Goal: Task Accomplishment & Management: Use online tool/utility

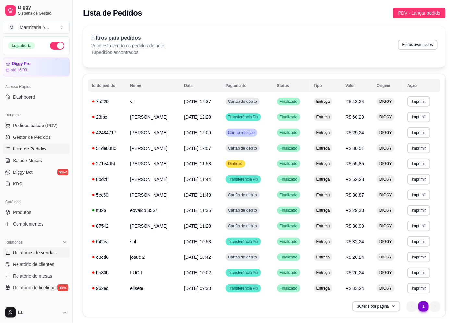
click at [46, 250] on span "Relatórios de vendas" at bounding box center [34, 253] width 43 height 6
select select "ALL"
select select "0"
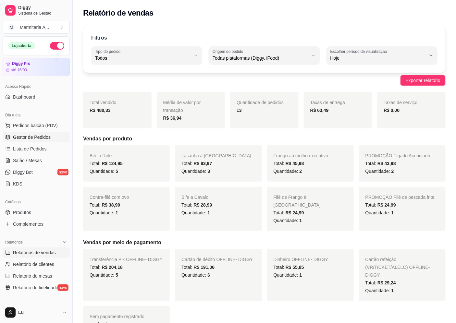
click at [32, 132] on link "Gestor de Pedidos" at bounding box center [36, 137] width 67 height 10
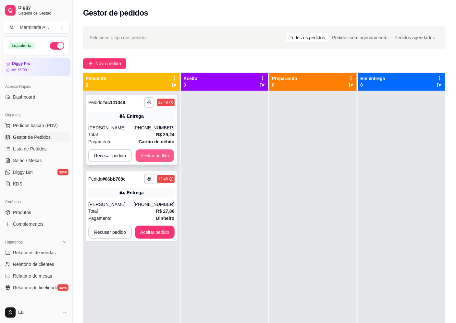
click at [152, 156] on button "Aceitar pedido" at bounding box center [155, 156] width 38 height 13
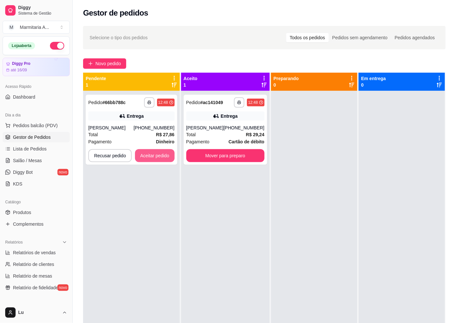
click at [152, 156] on button "Aceitar pedido" at bounding box center [155, 155] width 40 height 13
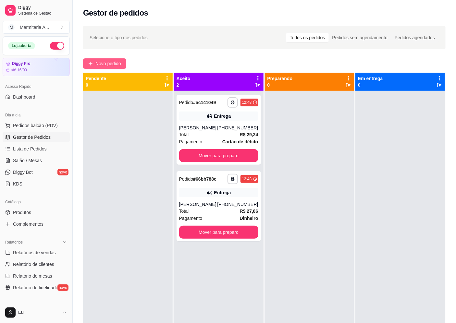
click at [118, 63] on span "Novo pedido" at bounding box center [108, 63] width 26 height 7
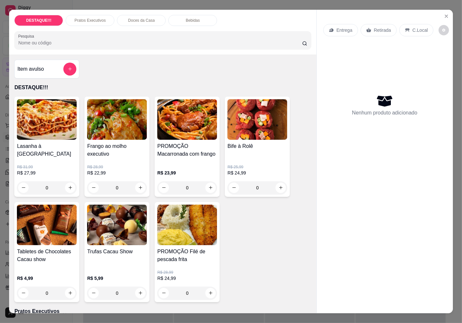
drag, startPoint x: 346, startPoint y: 30, endPoint x: 346, endPoint y: 33, distance: 3.6
click at [346, 33] on div "Entrega" at bounding box center [340, 30] width 35 height 12
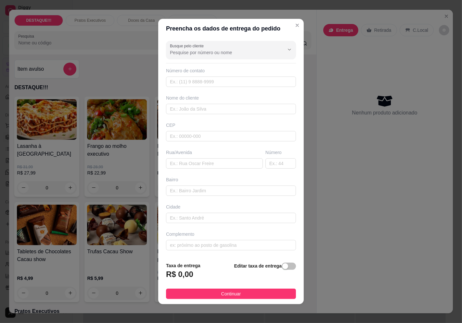
click at [266, 39] on div "Busque pelo cliente Número de contato Nome do cliente CEP Rua/[GEOGRAPHIC_DATA]" at bounding box center [230, 147] width 145 height 219
click at [274, 53] on div at bounding box center [284, 49] width 21 height 12
type input "[PERSON_NAME]"
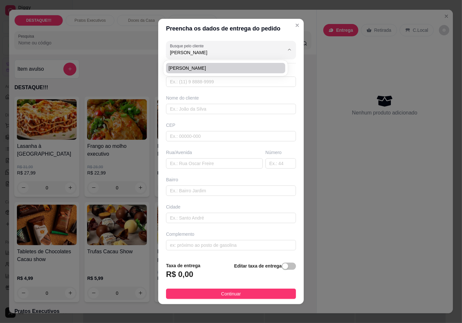
click at [206, 66] on span "[PERSON_NAME]" at bounding box center [221, 68] width 107 height 6
type input "11989132418"
type input "[PERSON_NAME]"
type input "04381001"
type input "[GEOGRAPHIC_DATA][PERSON_NAME]"
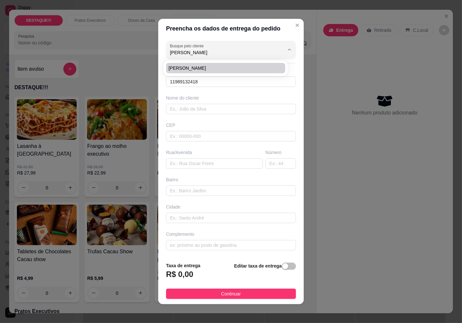
type input "1811"
type input "Jardim Prudência"
type input "[GEOGRAPHIC_DATA]"
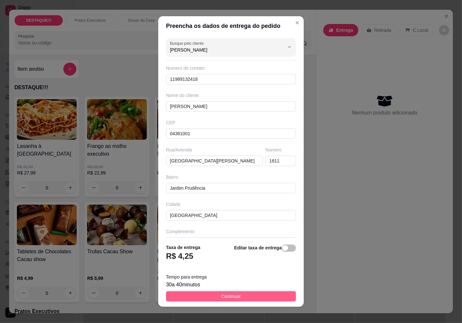
type input "[PERSON_NAME]"
click at [265, 293] on button "Continuar" at bounding box center [231, 296] width 130 height 10
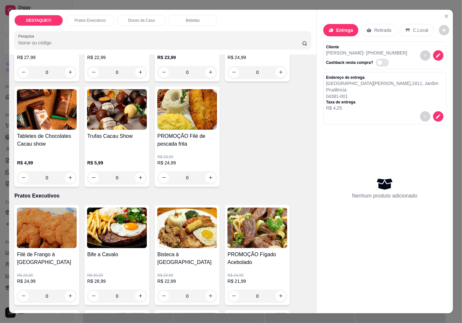
scroll to position [180, 0]
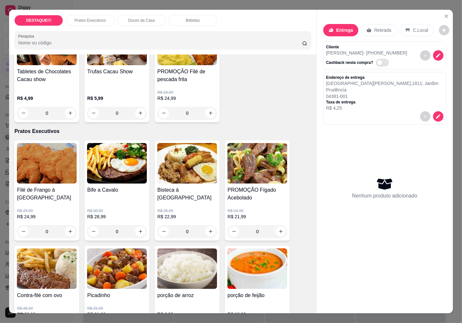
click at [263, 171] on img at bounding box center [257, 163] width 60 height 41
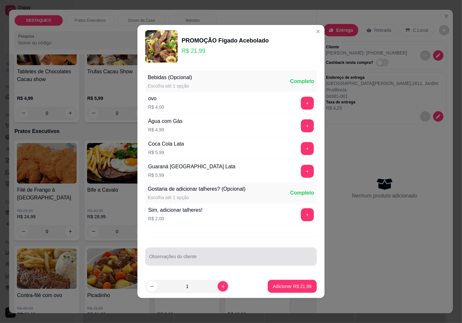
click at [218, 263] on div at bounding box center [231, 256] width 164 height 13
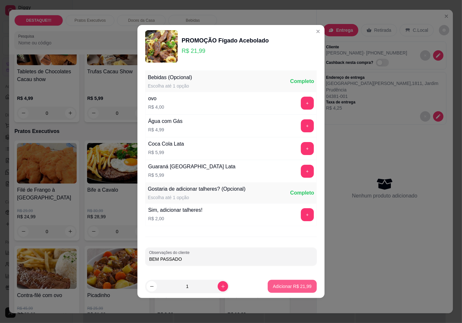
type input "BEM PASSADO"
click at [291, 290] on p "Adicionar R$ 21,99" at bounding box center [292, 286] width 39 height 6
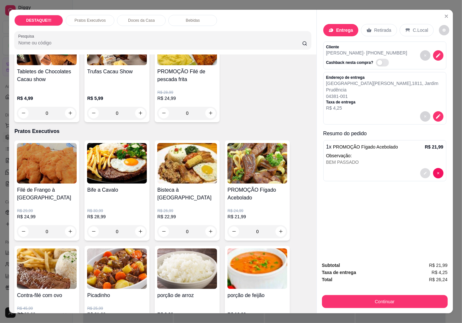
click at [423, 171] on icon "decrease-product-quantity" at bounding box center [425, 173] width 4 height 4
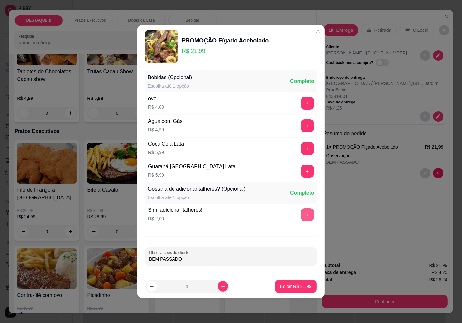
click at [301, 209] on button "+" at bounding box center [307, 214] width 13 height 13
click at [301, 284] on p "Editar R$ 23,99" at bounding box center [295, 286] width 31 height 6
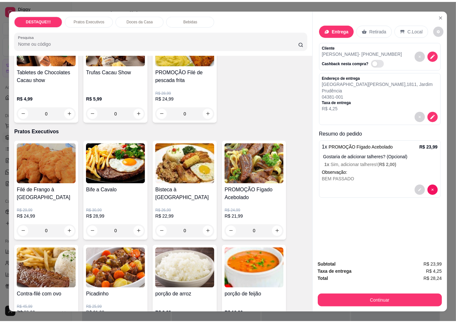
scroll to position [0, 0]
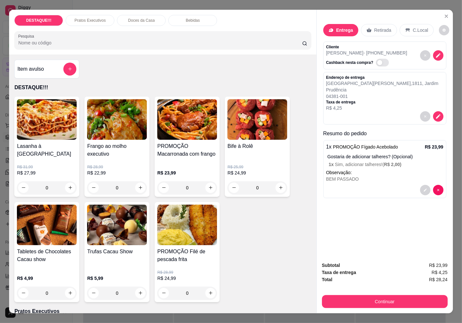
click at [304, 156] on div "Item avulso DESTAQUE!!! Lasanha à Bolonhesa R$ 31,99 R$ 27,99 0 Frango ao molho…" at bounding box center [162, 184] width 307 height 259
click at [243, 145] on h4 "Bife à Rolê" at bounding box center [257, 147] width 60 height 8
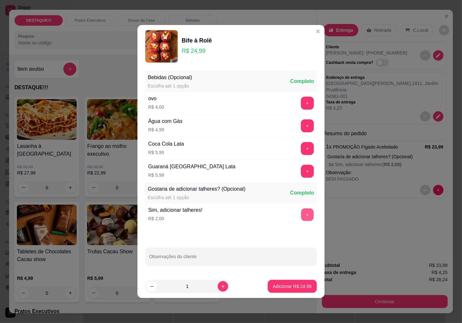
click at [301, 215] on button "+" at bounding box center [307, 215] width 13 height 13
click at [284, 281] on button "Adicionar R$ 26,99" at bounding box center [292, 286] width 48 height 13
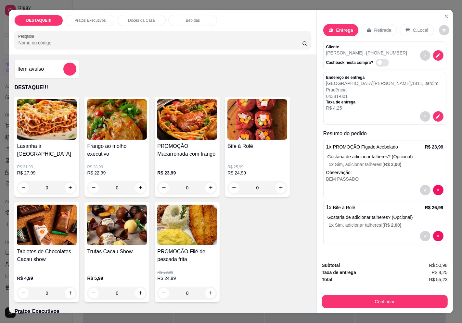
click at [354, 288] on div "Subtotal R$ 50,98 Taxa de entrega R$ 4,25 Total R$ 55,23 Continuar" at bounding box center [385, 285] width 126 height 46
click at [361, 300] on button "Continuar" at bounding box center [385, 301] width 126 height 13
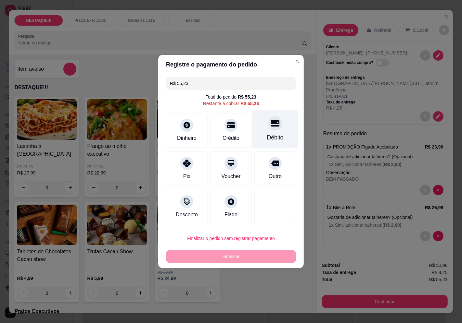
click at [272, 125] on icon at bounding box center [275, 123] width 8 height 8
type input "R$ 0,00"
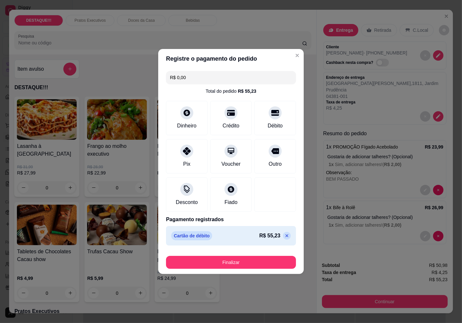
click at [250, 255] on div "Finalizar" at bounding box center [231, 262] width 130 height 16
click at [250, 261] on button "Finalizar" at bounding box center [231, 262] width 126 height 13
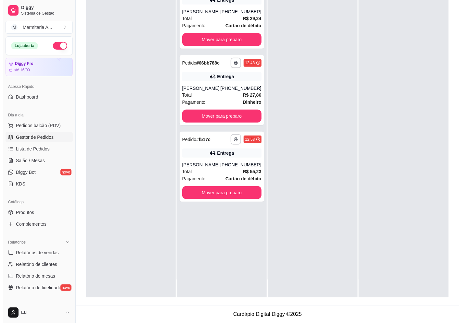
scroll to position [99, 0]
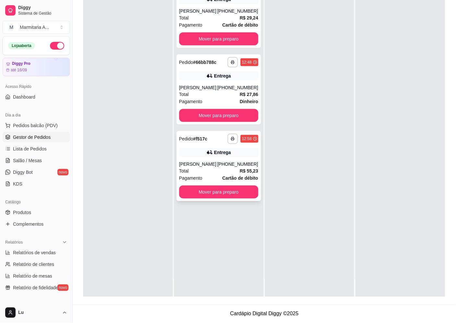
click at [208, 153] on icon at bounding box center [209, 153] width 5 height 4
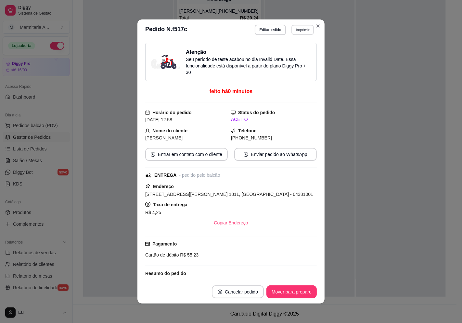
click at [305, 33] on button "Imprimir" at bounding box center [302, 30] width 22 height 10
click at [296, 56] on button "IMPRESSORA" at bounding box center [288, 53] width 45 height 10
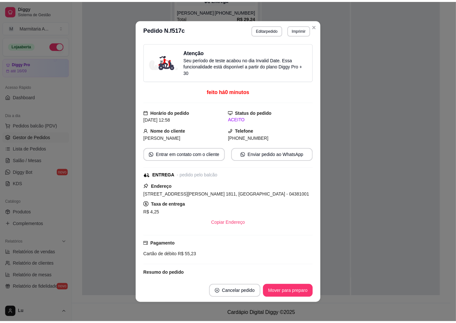
scroll to position [1, 0]
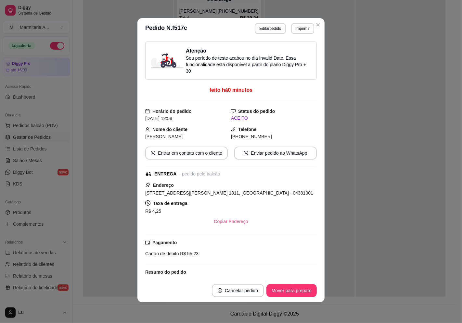
drag, startPoint x: 137, startPoint y: 148, endPoint x: 89, endPoint y: 157, distance: 48.3
click at [137, 150] on div "Atenção Seu período de teste acabou no dia Invalid Date . Essa funcionalidade e…" at bounding box center [230, 159] width 187 height 240
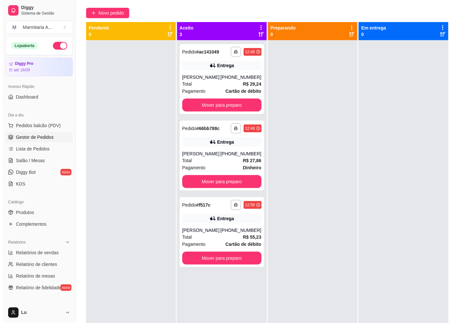
scroll to position [0, 0]
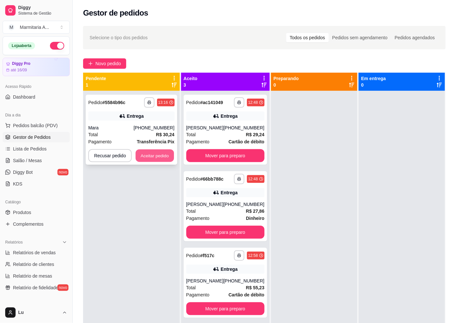
click at [165, 154] on button "Aceitar pedido" at bounding box center [155, 156] width 38 height 13
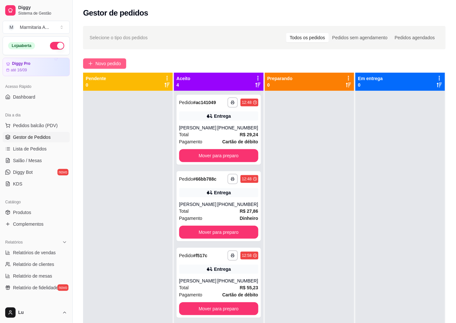
click at [108, 67] on span "Novo pedido" at bounding box center [108, 63] width 26 height 7
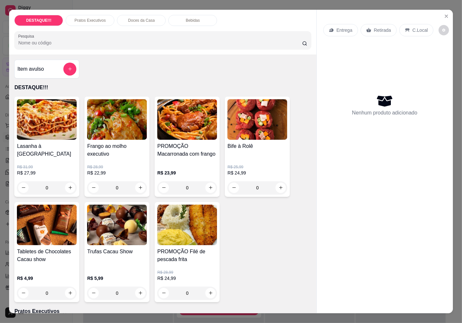
click at [349, 26] on div "Entrega" at bounding box center [340, 30] width 35 height 12
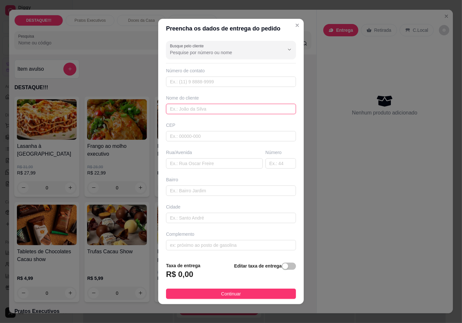
click at [205, 110] on input "text" at bounding box center [231, 109] width 130 height 10
paste input "04375-050"
type input "04375-050"
drag, startPoint x: 193, startPoint y: 105, endPoint x: 134, endPoint y: 103, distance: 59.4
click at [134, 103] on div "Preencha os dados de entrega do pedido Busque pelo cliente Número de contato No…" at bounding box center [231, 161] width 462 height 323
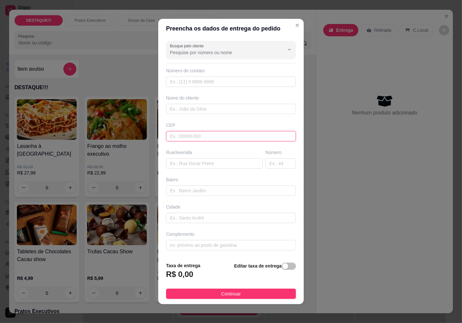
click at [192, 135] on input "text" at bounding box center [231, 136] width 130 height 10
paste input "04375050"
type input "04375050"
type input "Rua [PERSON_NAME]"
type input "[GEOGRAPHIC_DATA]"
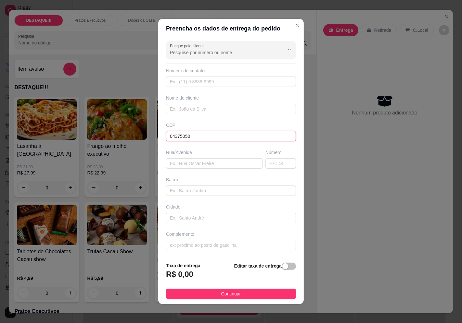
type input "[GEOGRAPHIC_DATA]"
type input "04375050"
click at [267, 166] on input "text" at bounding box center [280, 163] width 31 height 10
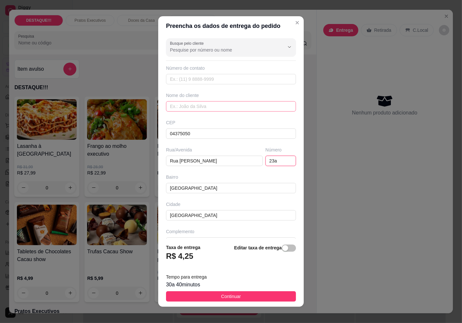
type input "23a"
drag, startPoint x: 223, startPoint y: 105, endPoint x: 227, endPoint y: 90, distance: 15.1
click at [223, 105] on input "text" at bounding box center [231, 106] width 130 height 10
type input "s"
type input "[PERSON_NAME]"
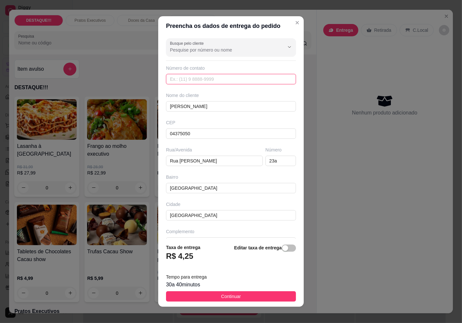
click at [221, 76] on input "text" at bounding box center [231, 79] width 130 height 10
type input "1"
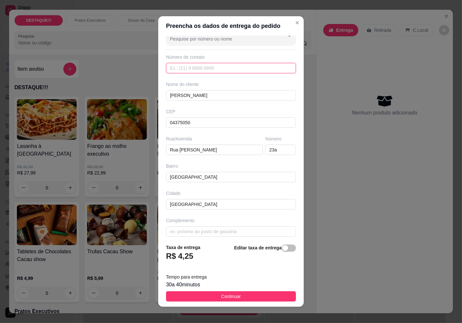
scroll to position [16, 0]
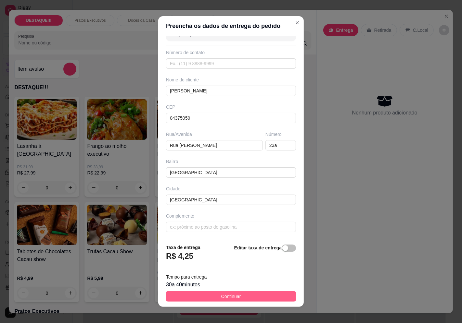
click at [239, 294] on button "Continuar" at bounding box center [231, 296] width 130 height 10
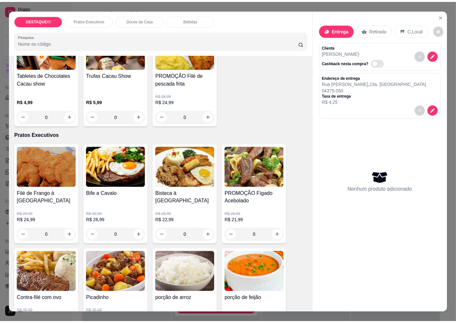
scroll to position [216, 0]
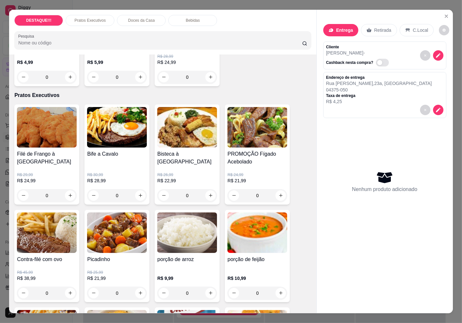
click at [63, 250] on div "Contra-filé com ovo R$ 45,99 R$ 38,99 0" at bounding box center [46, 256] width 65 height 93
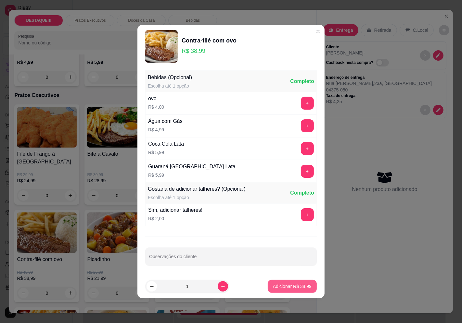
click at [278, 282] on button "Adicionar R$ 38,99" at bounding box center [291, 286] width 49 height 13
type input "1"
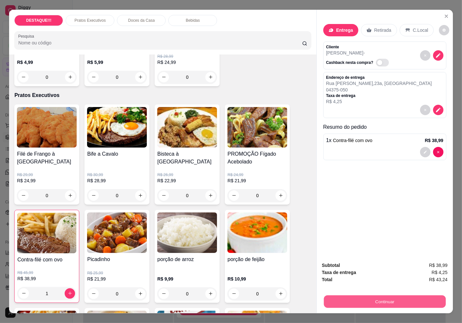
click at [404, 297] on button "Continuar" at bounding box center [384, 302] width 122 height 13
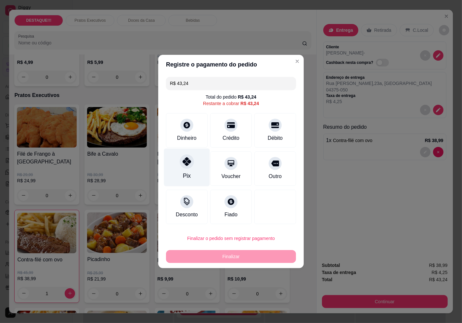
click at [187, 161] on icon at bounding box center [186, 161] width 8 height 8
type input "R$ 0,00"
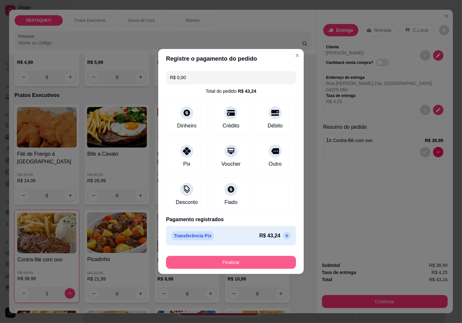
click at [235, 262] on button "Finalizar" at bounding box center [231, 262] width 130 height 13
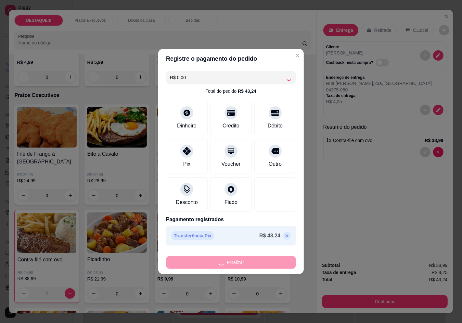
type input "0"
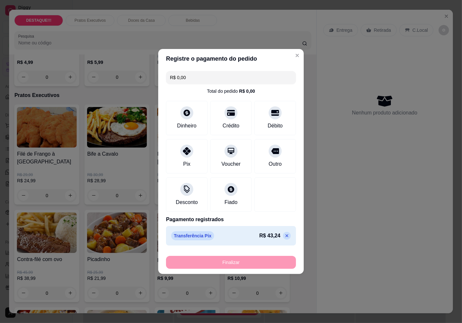
type input "-R$ 43,24"
